Goal: Check status: Check status

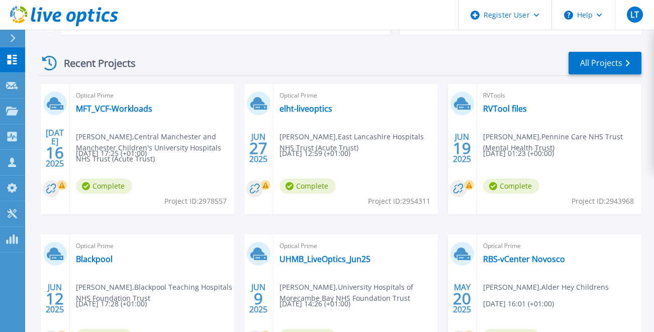
scroll to position [151, 0]
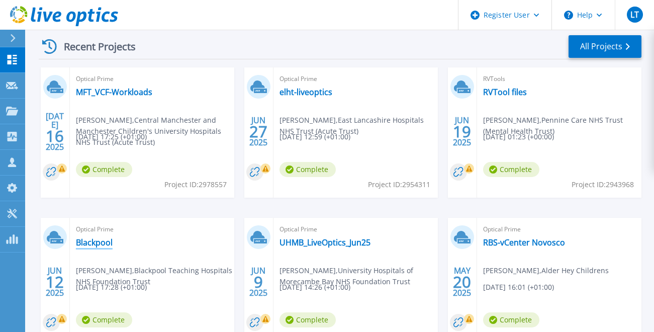
click at [83, 243] on link "Blackpool" at bounding box center [94, 242] width 37 height 10
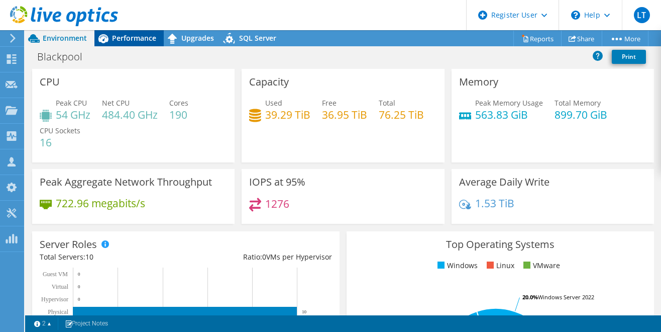
click at [142, 35] on span "Performance" at bounding box center [134, 38] width 44 height 10
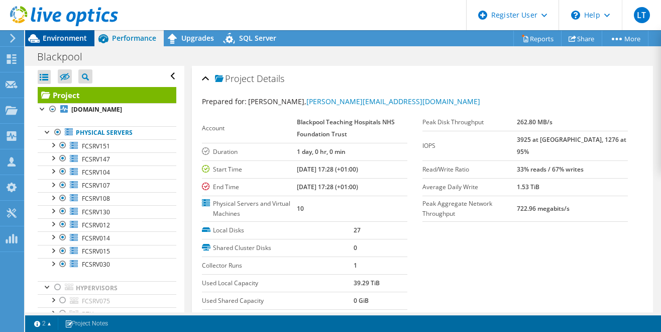
click at [72, 39] on span "Environment" at bounding box center [65, 38] width 44 height 10
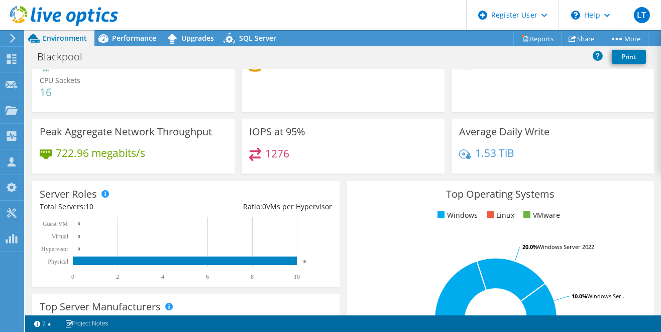
scroll to position [100, 0]
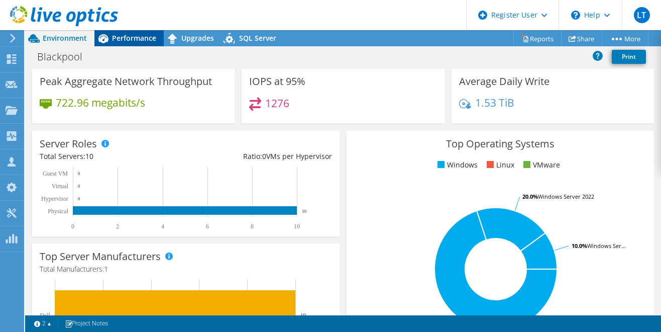
click at [150, 41] on span "Performance" at bounding box center [134, 38] width 44 height 10
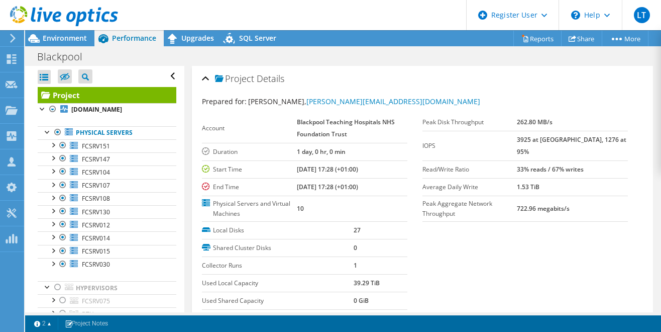
scroll to position [0, 0]
click at [78, 40] on span "Environment" at bounding box center [65, 38] width 44 height 10
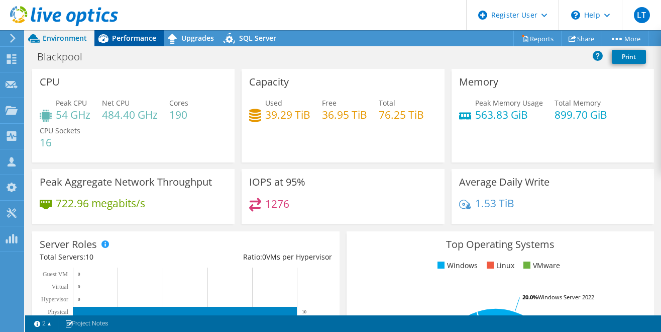
click at [126, 34] on span "Performance" at bounding box center [134, 38] width 44 height 10
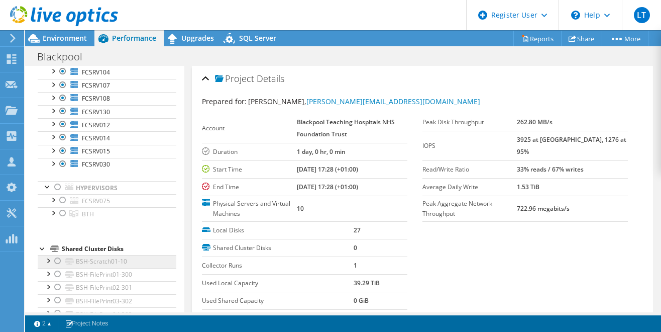
scroll to position [100, 0]
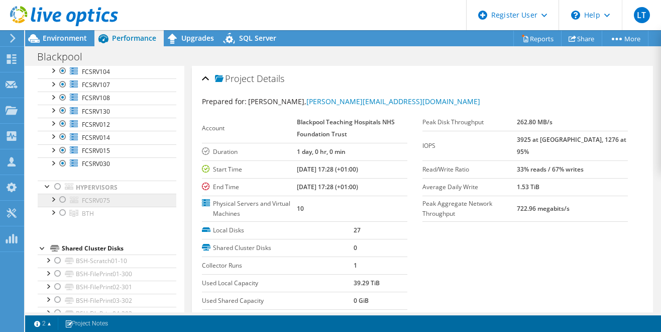
drag, startPoint x: 56, startPoint y: 188, endPoint x: 104, endPoint y: 197, distance: 48.6
click at [56, 188] on div at bounding box center [58, 186] width 10 height 12
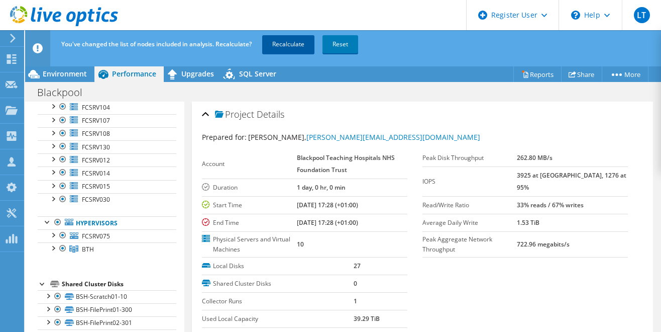
click at [309, 45] on link "Recalculate" at bounding box center [288, 44] width 52 height 18
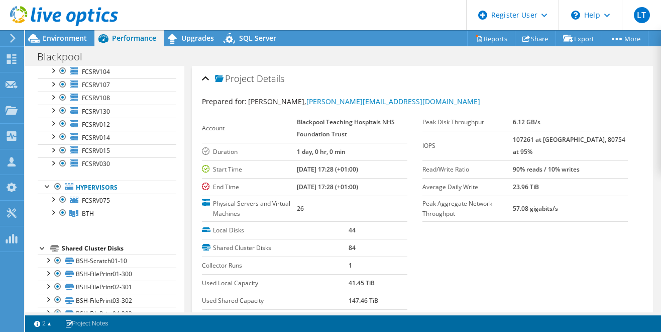
click at [76, 34] on span "Environment" at bounding box center [65, 38] width 44 height 10
